Goal: Task Accomplishment & Management: Manage account settings

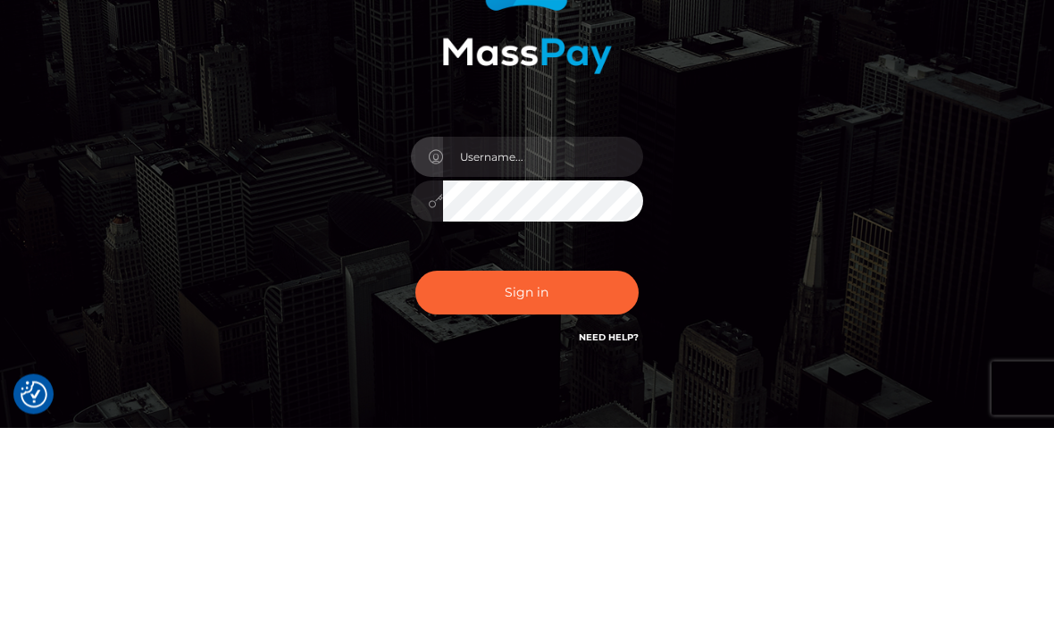
scroll to position [210, 0]
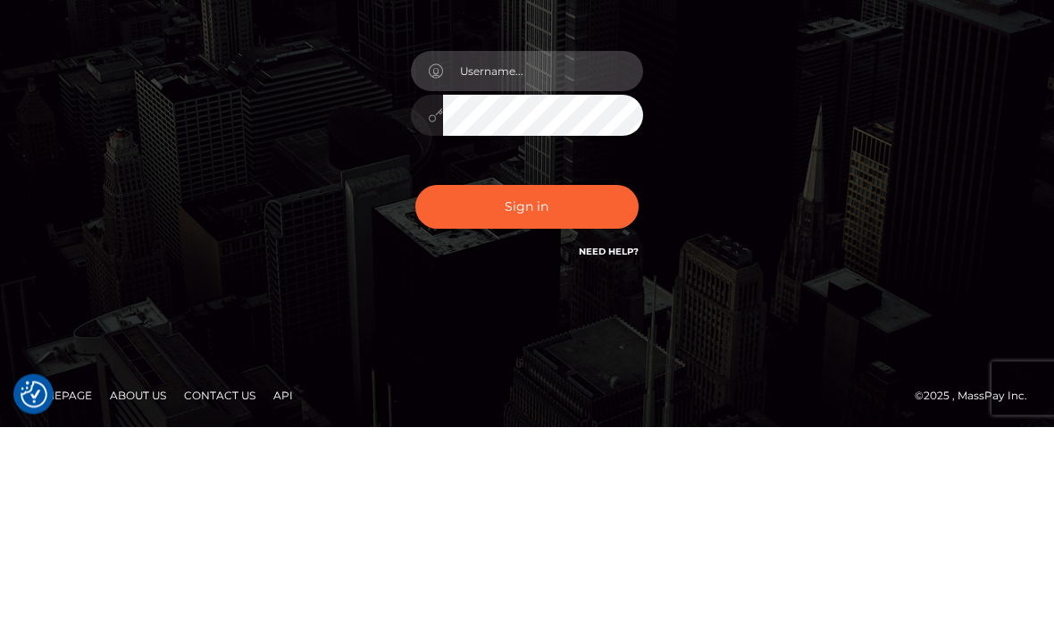
type input "anthonystingl92@yahoo.co.uk"
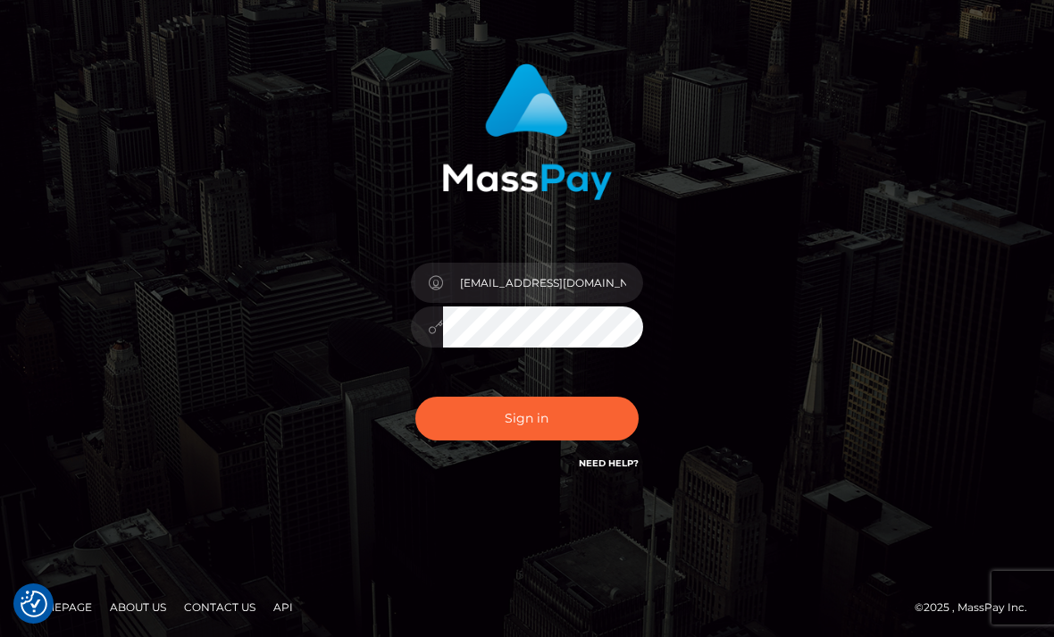
click at [463, 418] on button "Sign in" at bounding box center [526, 419] width 223 height 44
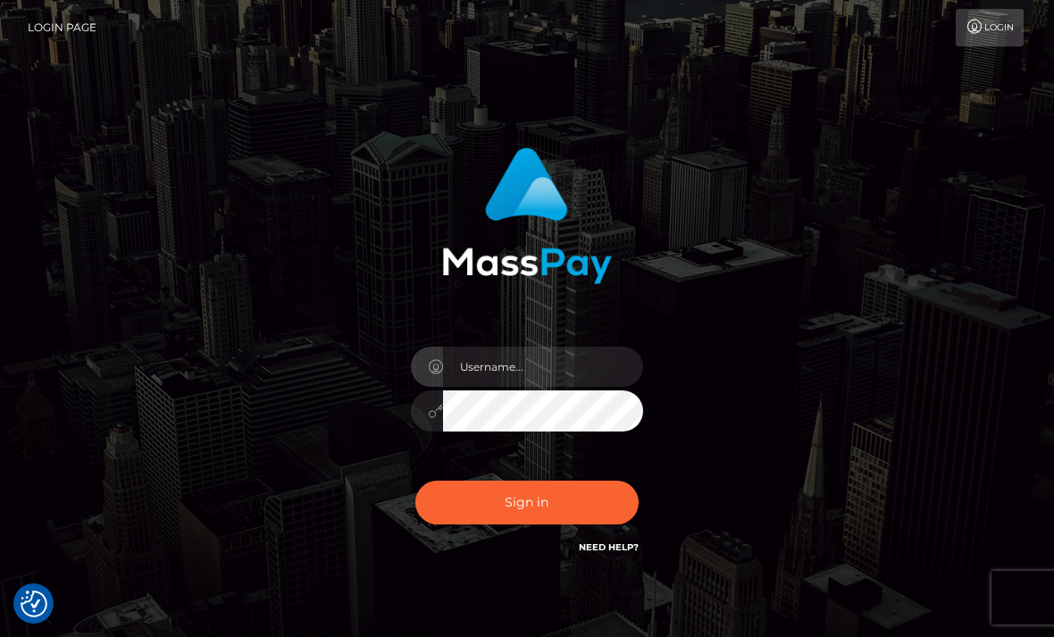
scroll to position [84, 0]
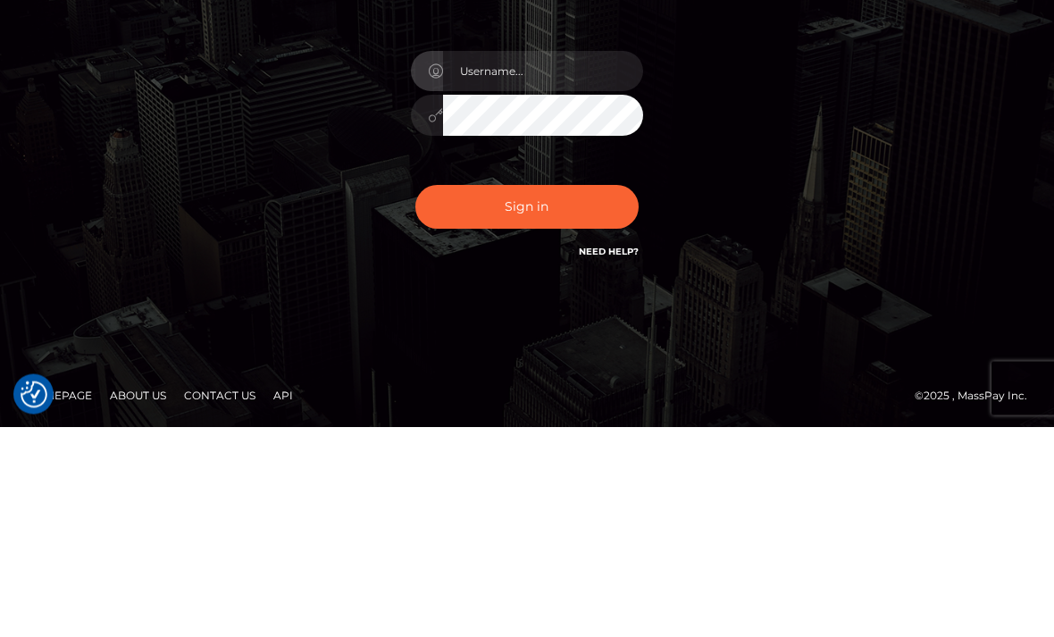
scroll to position [84, 0]
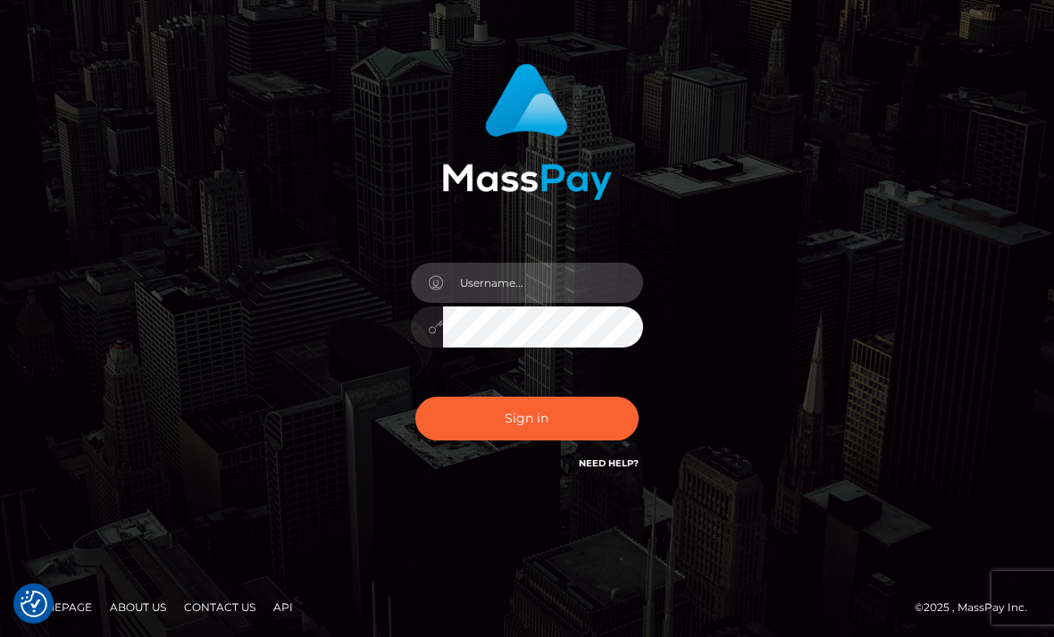
type input "anthonystingl92@yahoo.co.uk"
click at [504, 412] on button "Sign in" at bounding box center [526, 419] width 223 height 44
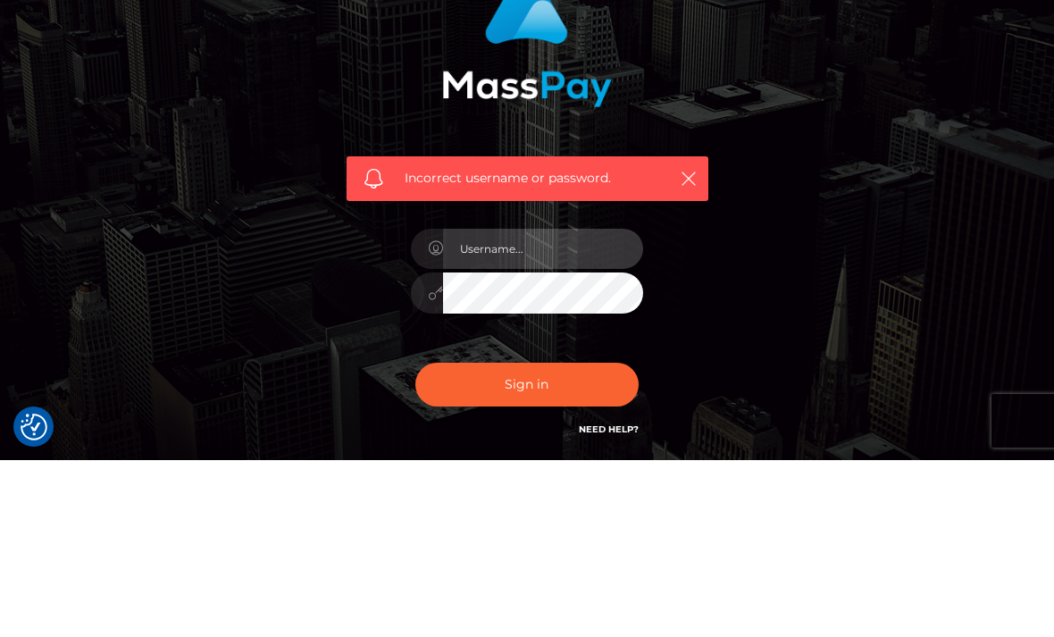
scroll to position [143, 0]
